Goal: Find specific page/section: Find specific page/section

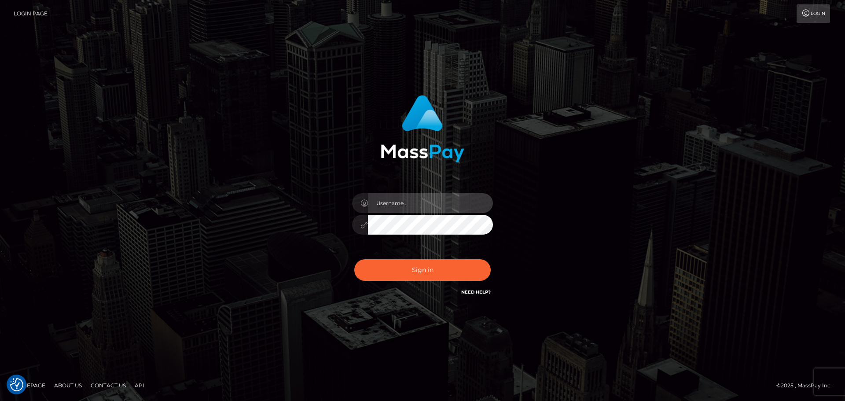
click at [395, 205] on input "text" at bounding box center [430, 203] width 125 height 20
type input "carly.throne"
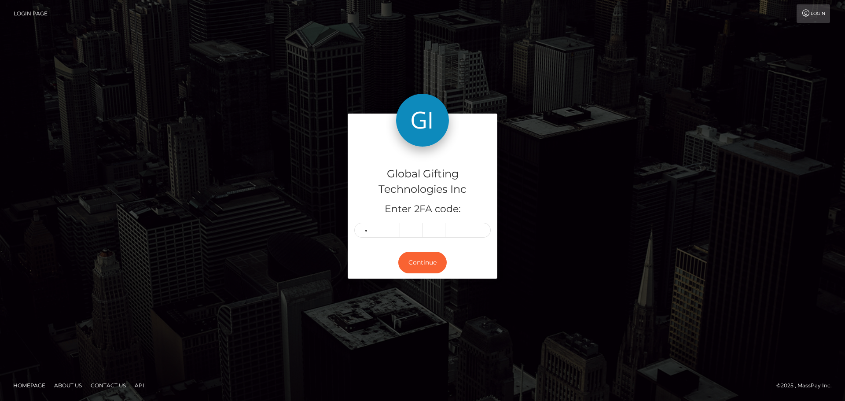
type input "6"
type input "5"
type input "8"
type input "9"
type input "0"
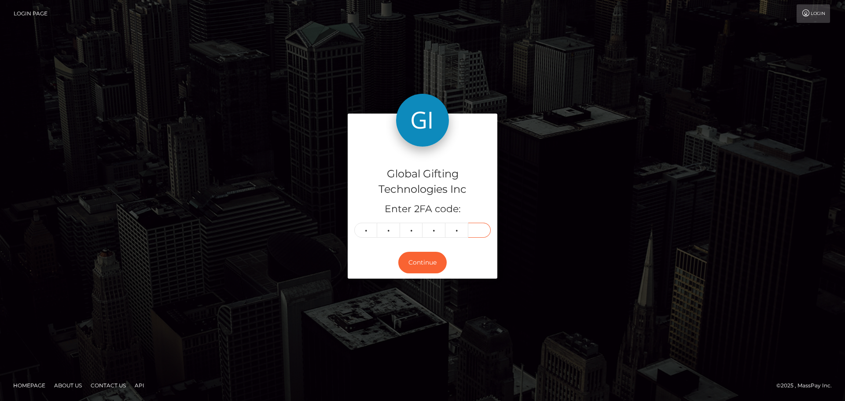
type input "6"
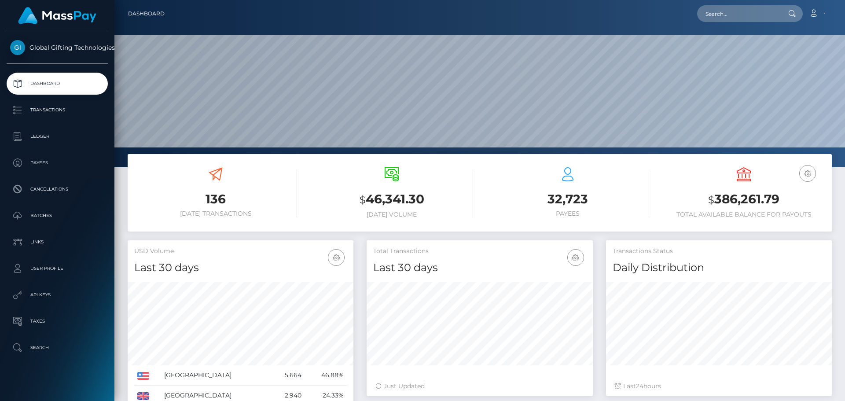
scroll to position [156, 226]
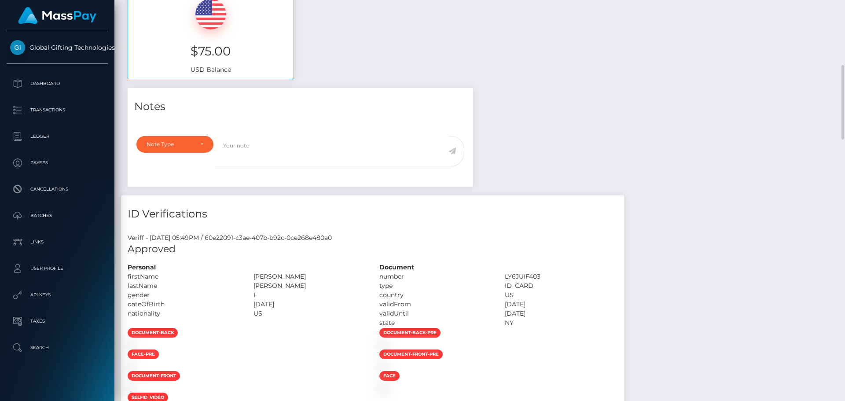
scroll to position [572, 0]
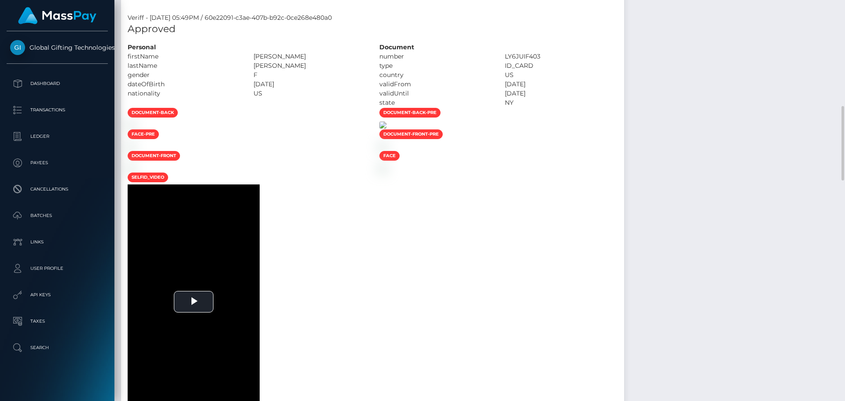
click at [386, 122] on img at bounding box center [382, 124] width 7 height 7
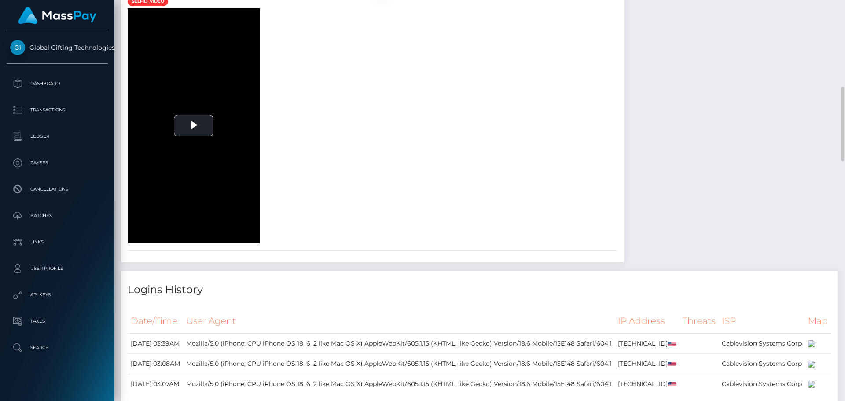
scroll to position [924, 0]
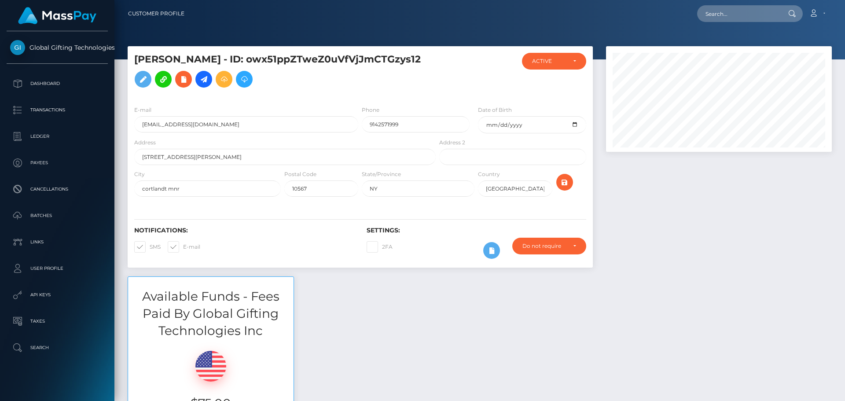
scroll to position [106, 226]
